Goal: Task Accomplishment & Management: Manage account settings

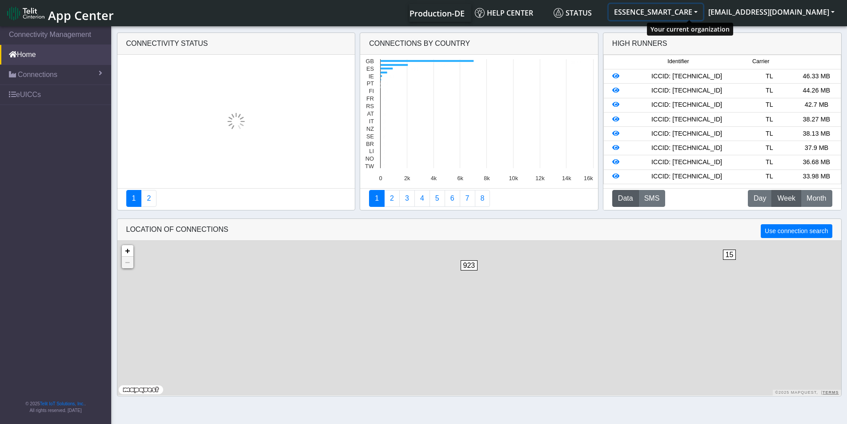
click at [703, 14] on button "ESSENCE_SMART_CARE" at bounding box center [655, 12] width 94 height 16
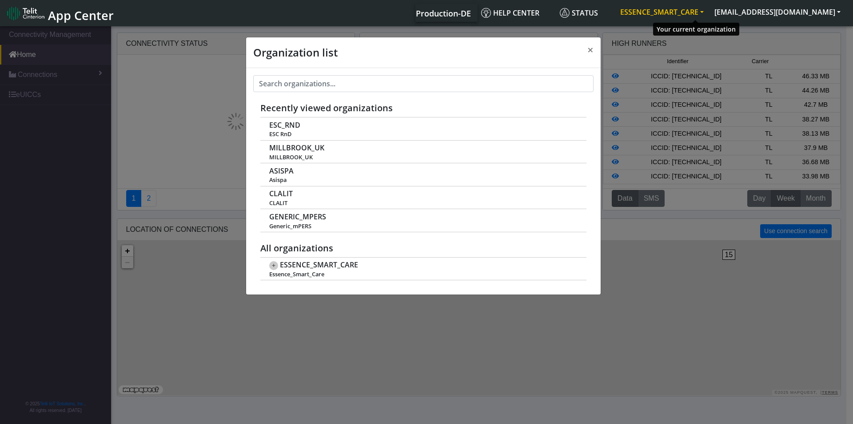
scroll to position [3, 0]
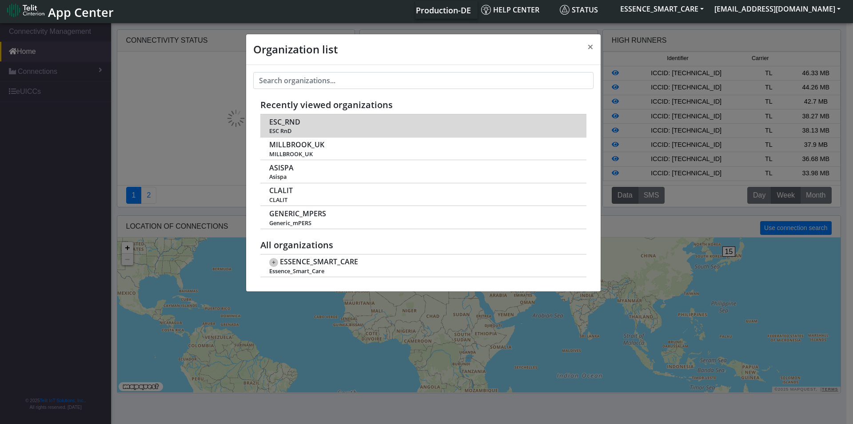
click at [276, 120] on span "ESC_RND" at bounding box center [284, 122] width 31 height 8
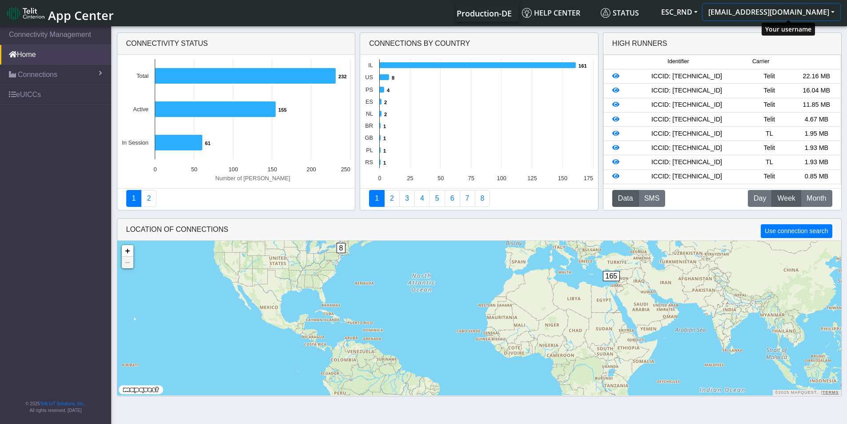
click at [768, 16] on button "[EMAIL_ADDRESS][DOMAIN_NAME]" at bounding box center [771, 12] width 137 height 16
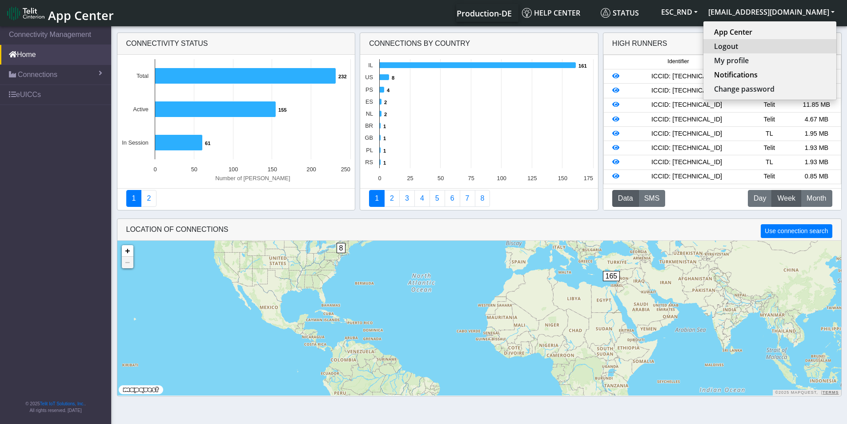
click at [767, 51] on button "Logout" at bounding box center [769, 46] width 133 height 14
